Goal: Navigation & Orientation: Find specific page/section

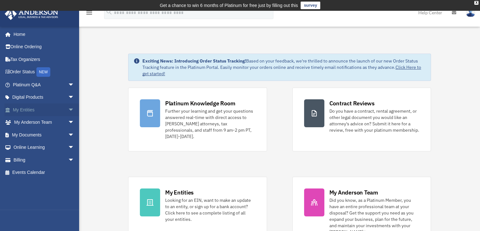
click at [34, 108] on link "My Entities arrow_drop_down" at bounding box center [43, 109] width 79 height 13
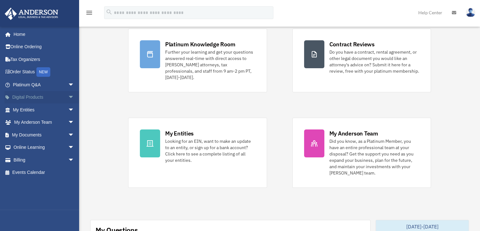
scroll to position [63, 0]
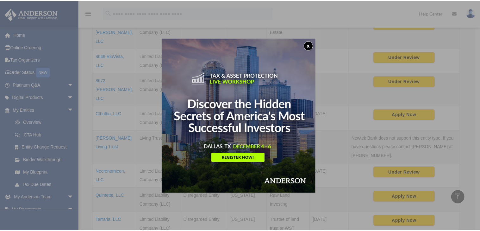
scroll to position [232, 0]
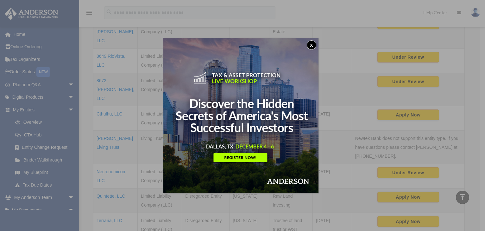
click at [313, 44] on button "x" at bounding box center [311, 44] width 9 height 9
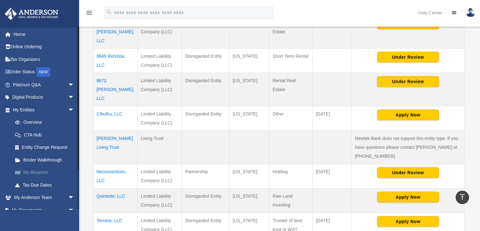
drag, startPoint x: 41, startPoint y: 170, endPoint x: 55, endPoint y: 169, distance: 14.3
click at [41, 171] on link "My Blueprint" at bounding box center [46, 172] width 75 height 13
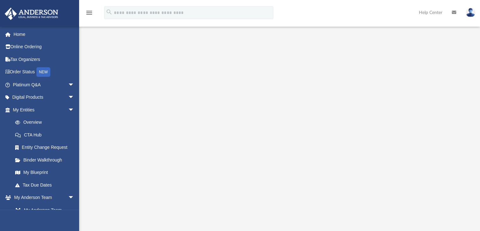
scroll to position [63, 0]
click at [41, 130] on link "CTA Hub" at bounding box center [46, 134] width 75 height 13
click at [30, 124] on link "Overview" at bounding box center [46, 122] width 75 height 13
